Goal: Leave review/rating: Leave review/rating

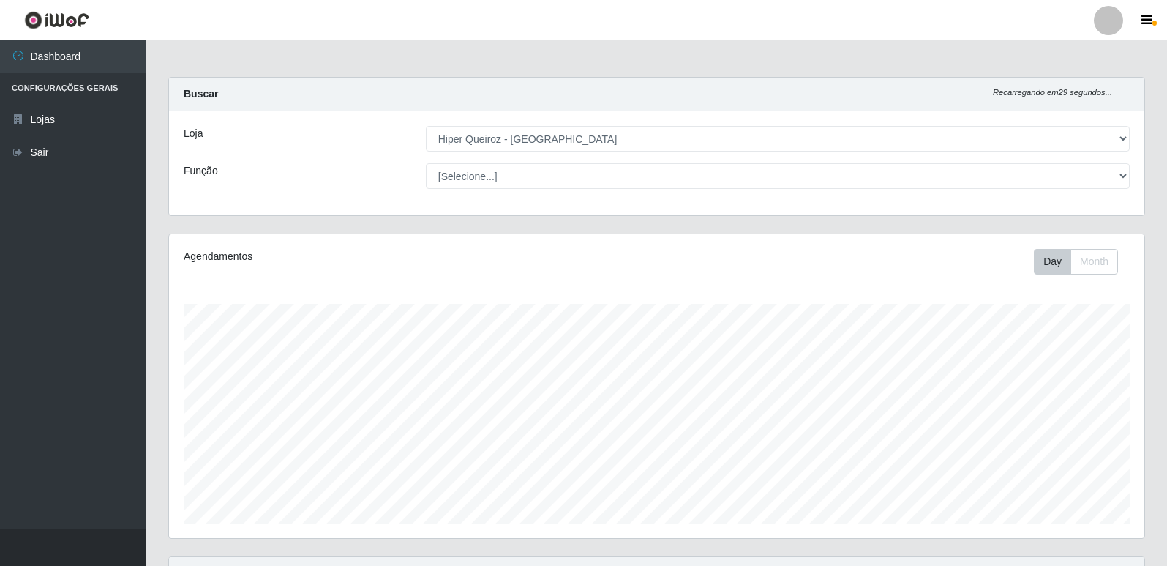
select select "516"
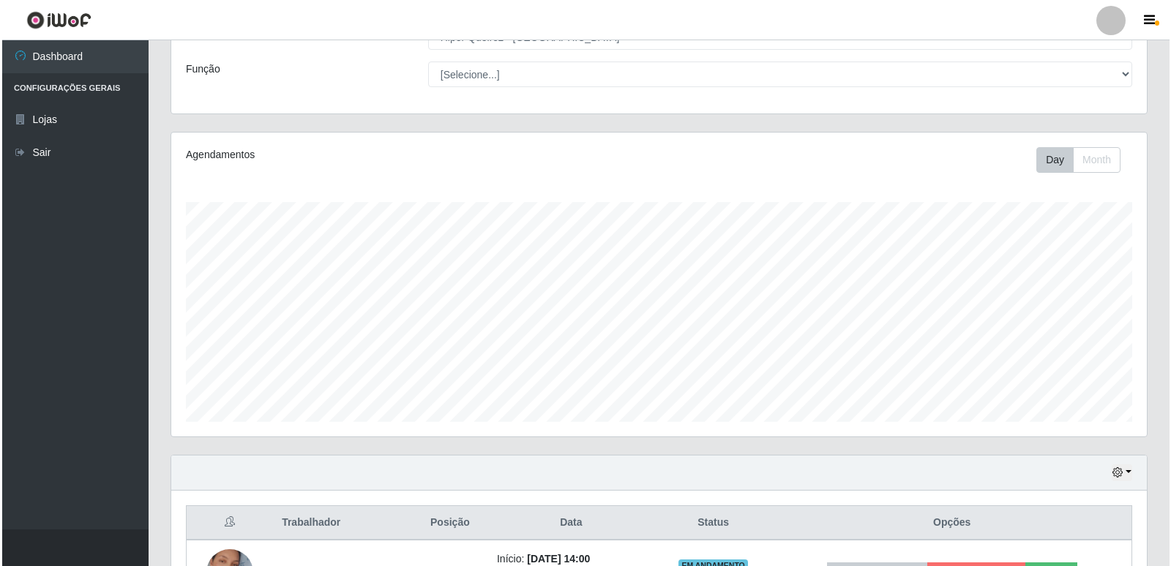
scroll to position [211, 0]
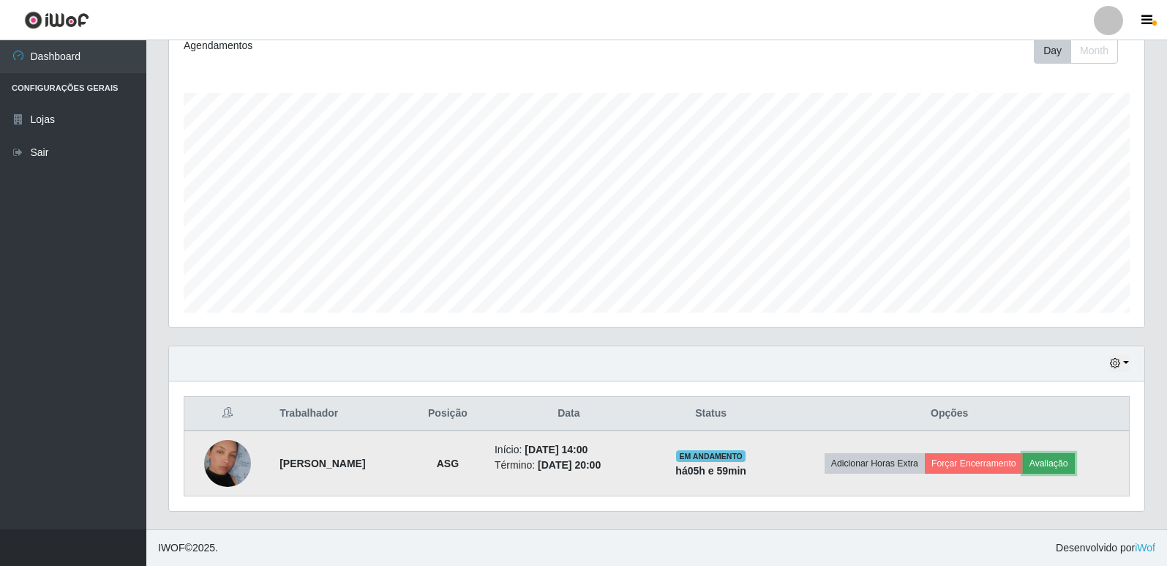
click at [1055, 466] on button "Avaliação" at bounding box center [1049, 463] width 52 height 20
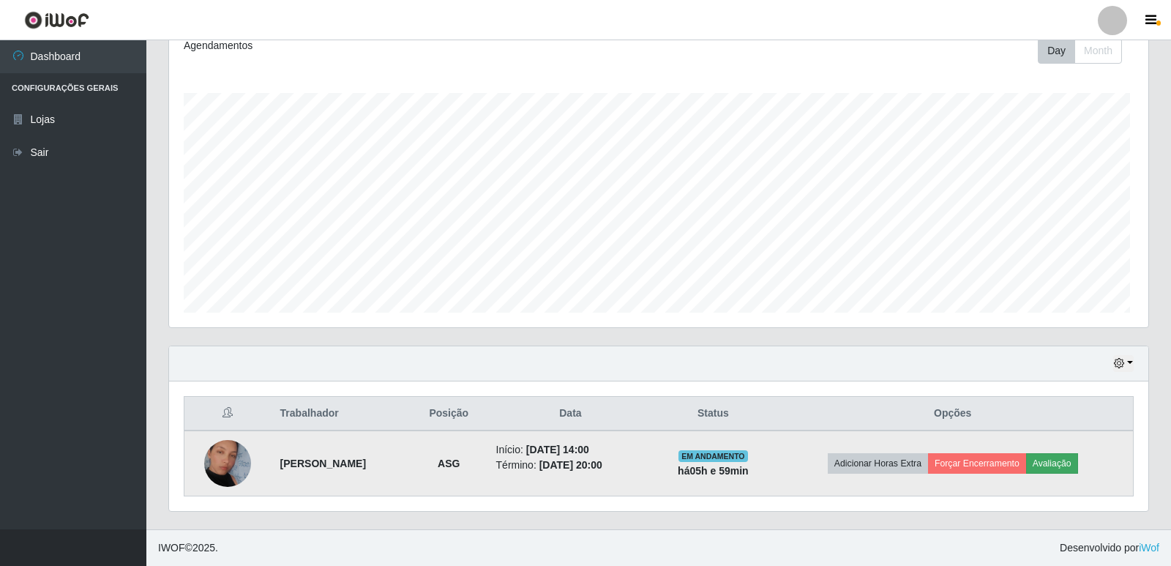
scroll to position [304, 968]
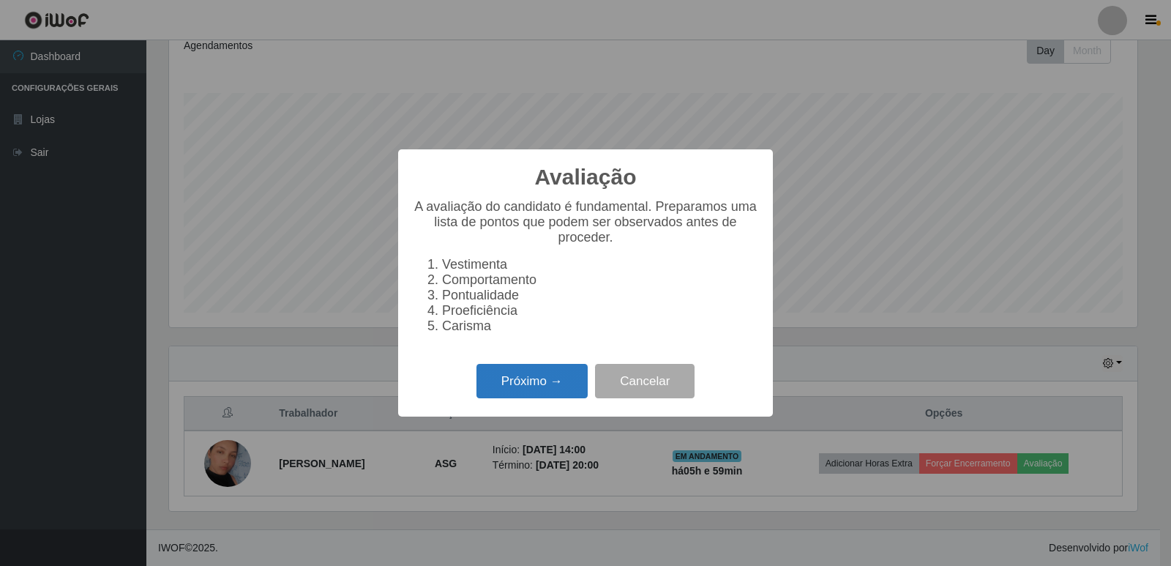
click at [536, 397] on button "Próximo →" at bounding box center [531, 381] width 111 height 34
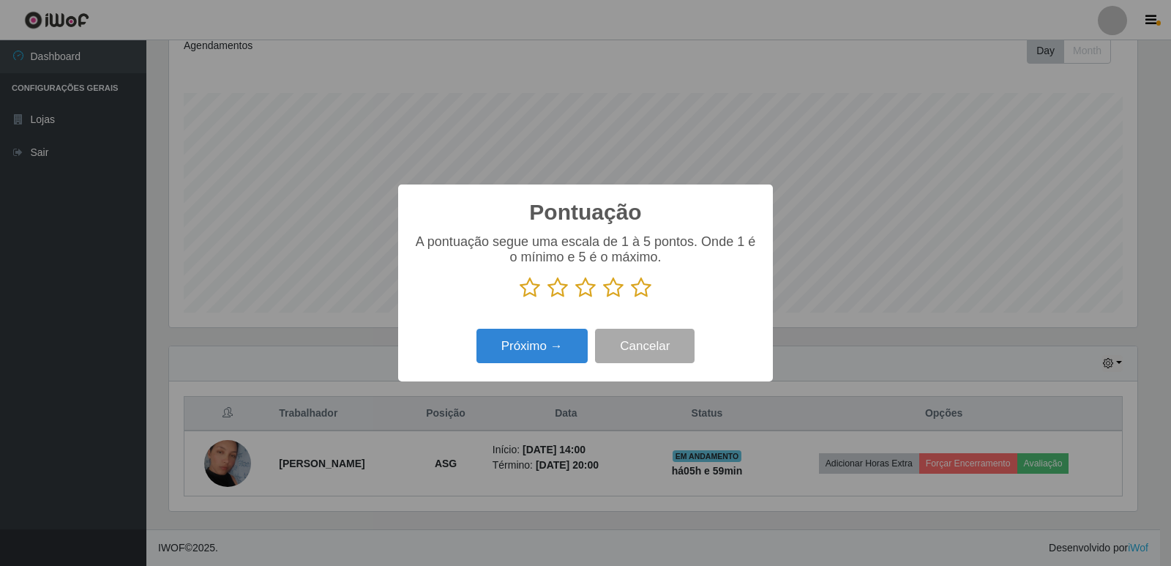
click at [639, 292] on icon at bounding box center [641, 288] width 20 height 22
click at [631, 299] on input "radio" at bounding box center [631, 299] width 0 height 0
click at [558, 346] on button "Próximo →" at bounding box center [531, 346] width 111 height 34
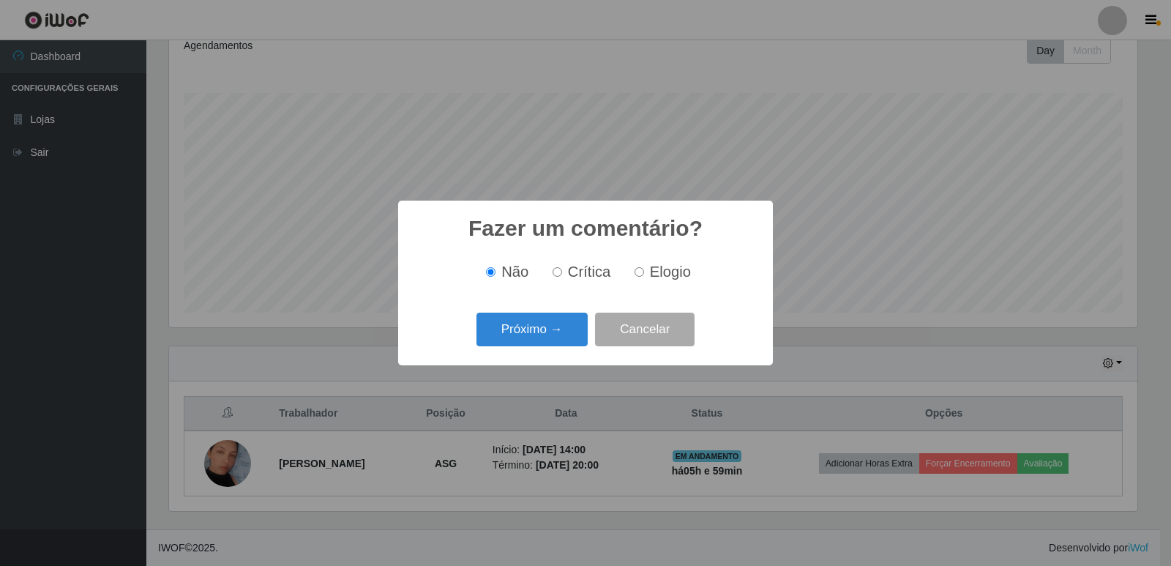
click at [642, 272] on label "Elogio" at bounding box center [660, 271] width 62 height 17
click at [637, 271] on input "Elogio" at bounding box center [639, 272] width 10 height 10
radio input "true"
click at [563, 323] on button "Próximo →" at bounding box center [531, 329] width 111 height 34
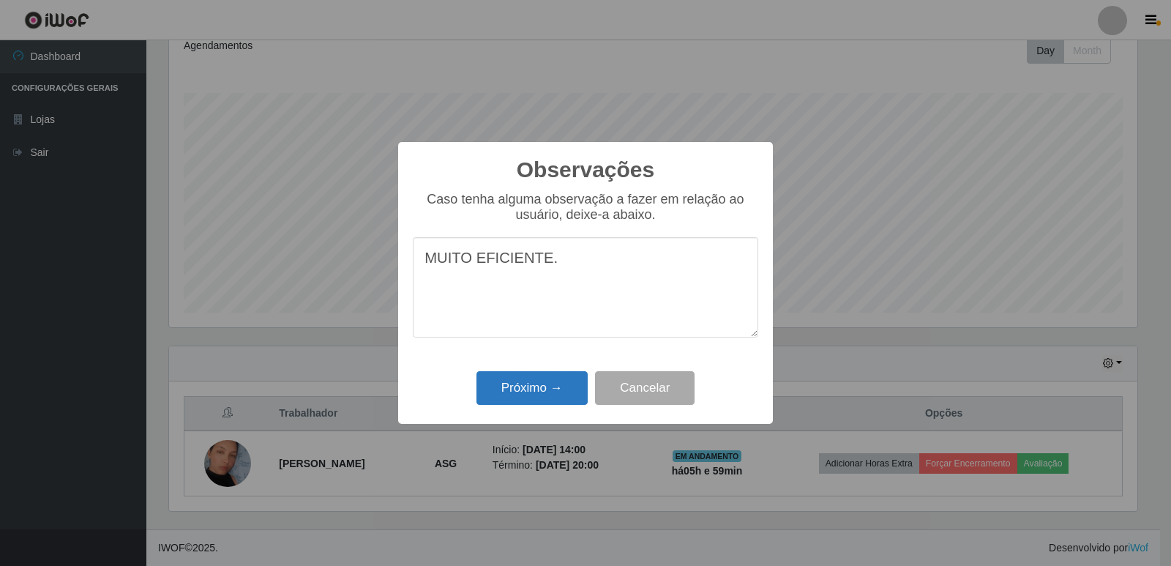
type textarea "MUITO EFICIENTE."
click at [522, 393] on button "Próximo →" at bounding box center [531, 388] width 111 height 34
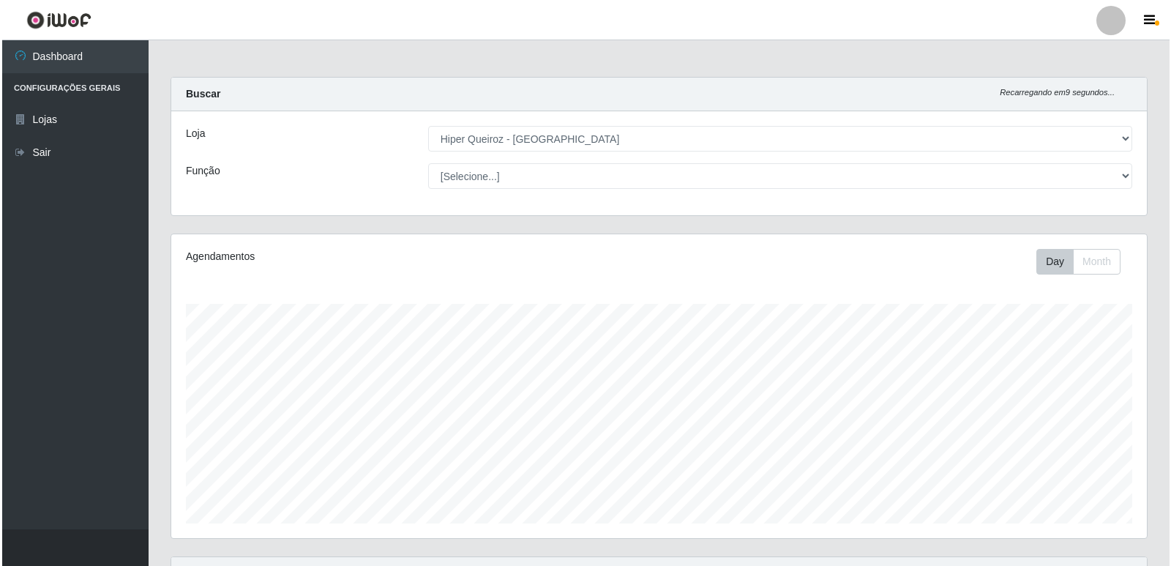
scroll to position [211, 0]
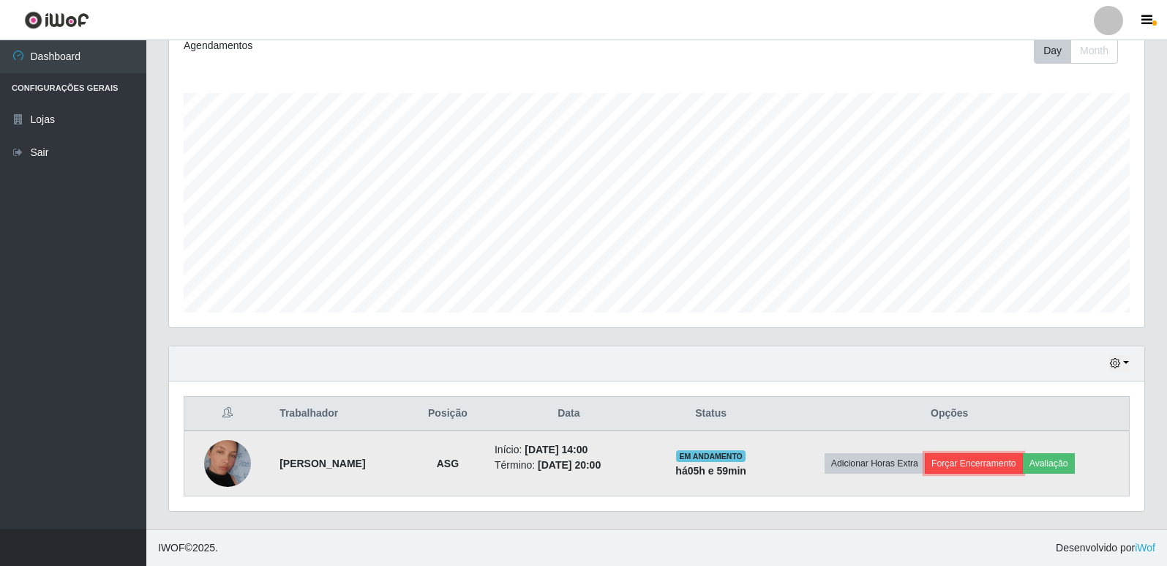
click at [969, 465] on button "Forçar Encerramento" at bounding box center [974, 463] width 98 height 20
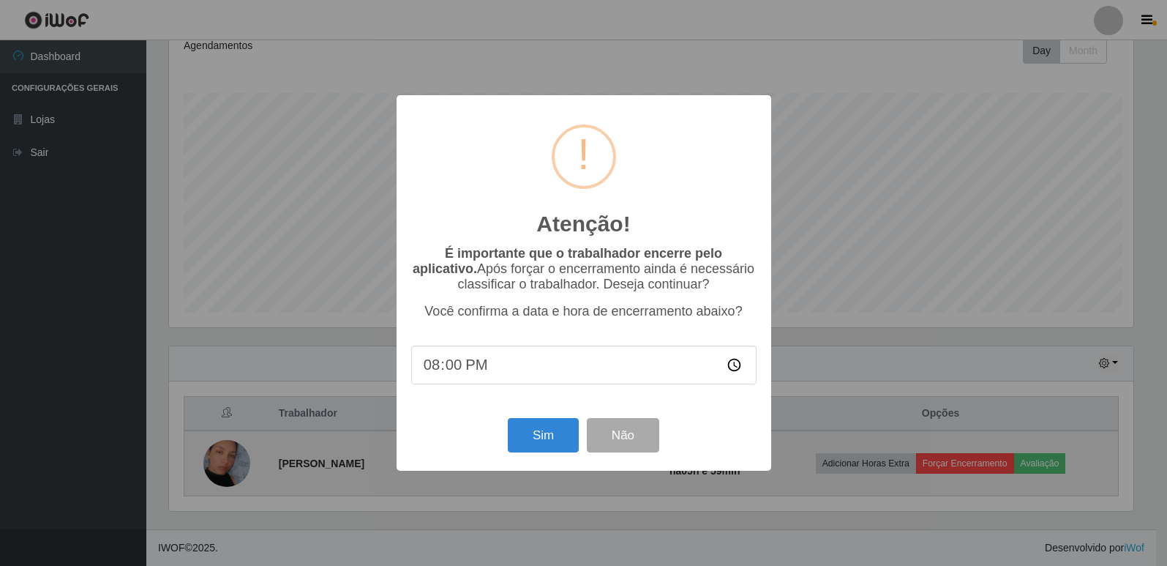
scroll to position [304, 968]
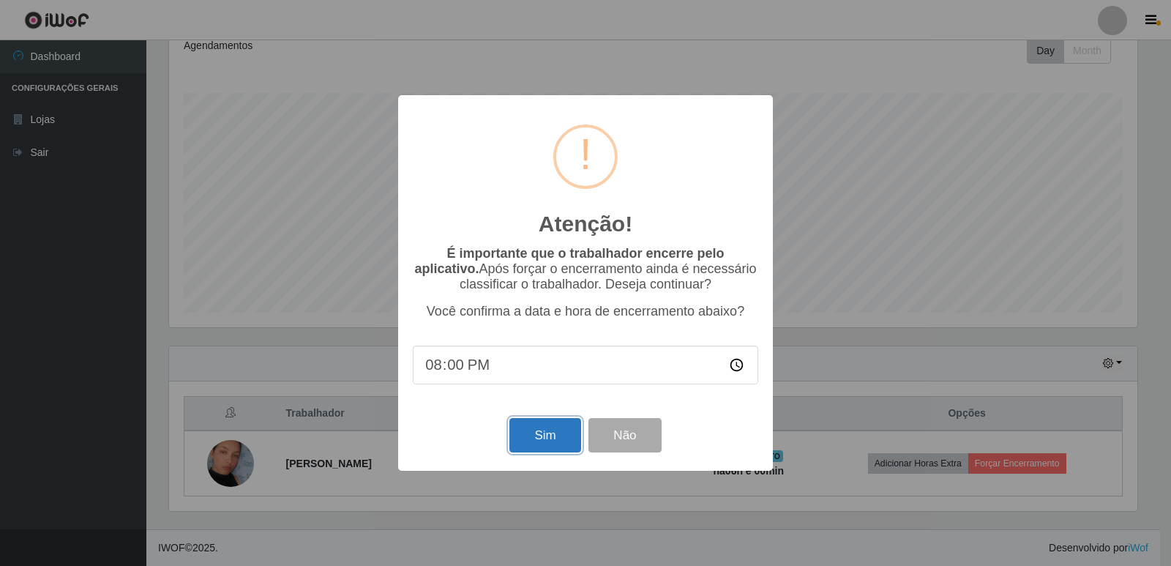
click at [538, 443] on button "Sim" at bounding box center [544, 435] width 71 height 34
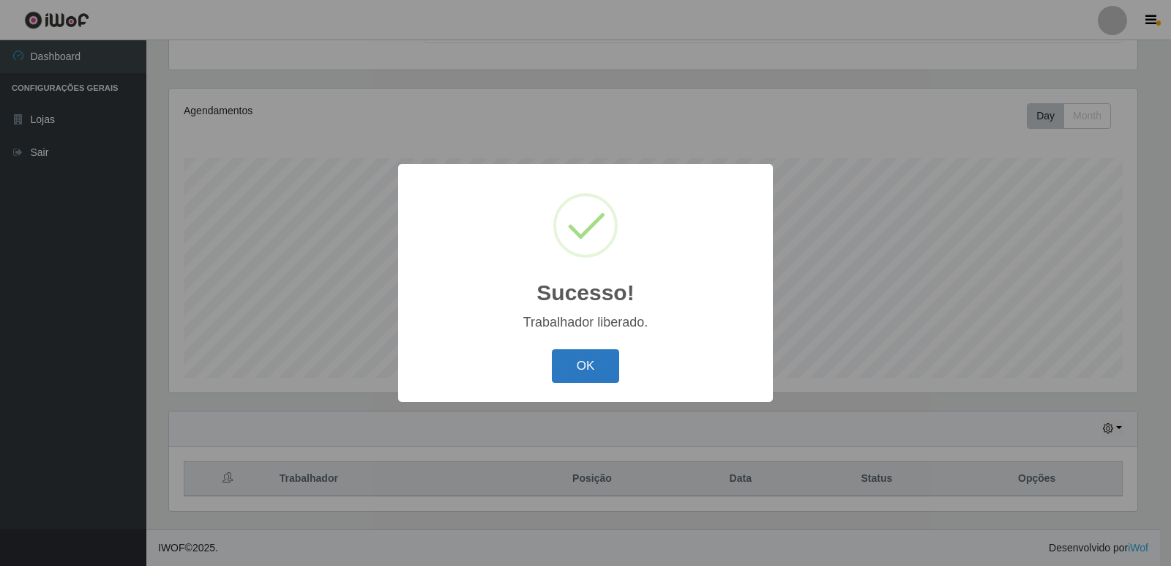
click at [601, 367] on button "OK" at bounding box center [586, 366] width 68 height 34
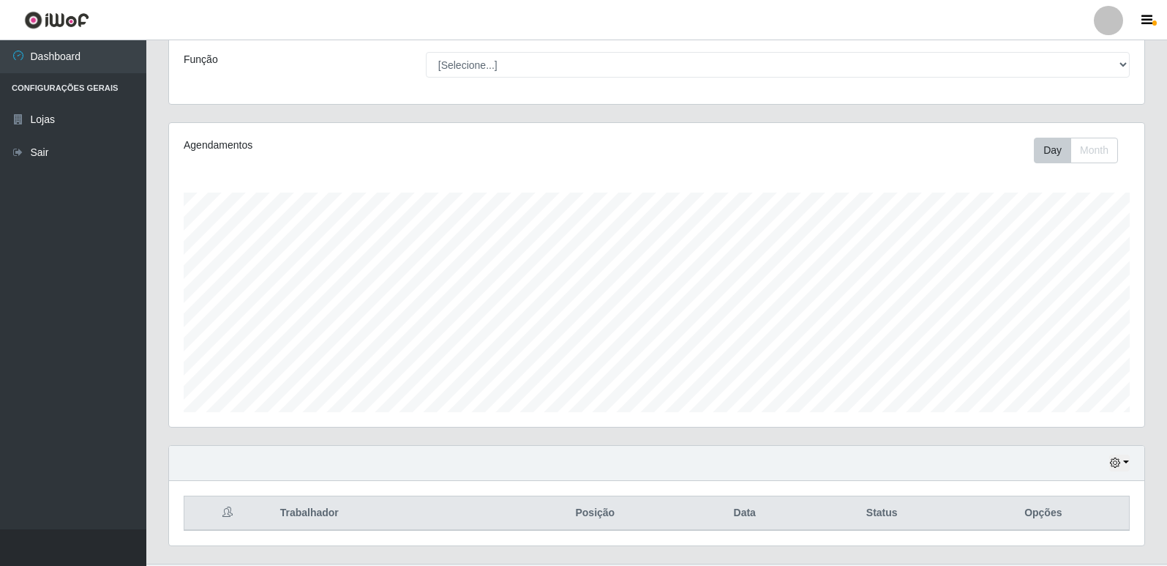
scroll to position [146, 0]
